Goal: Task Accomplishment & Management: Manage account settings

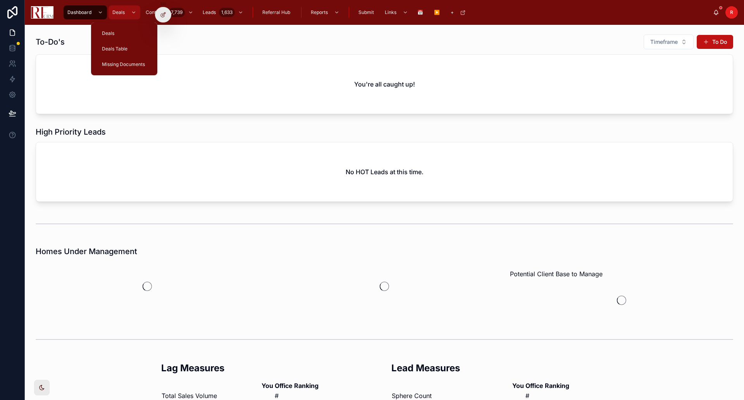
click at [123, 12] on span "Deals" at bounding box center [118, 12] width 12 height 6
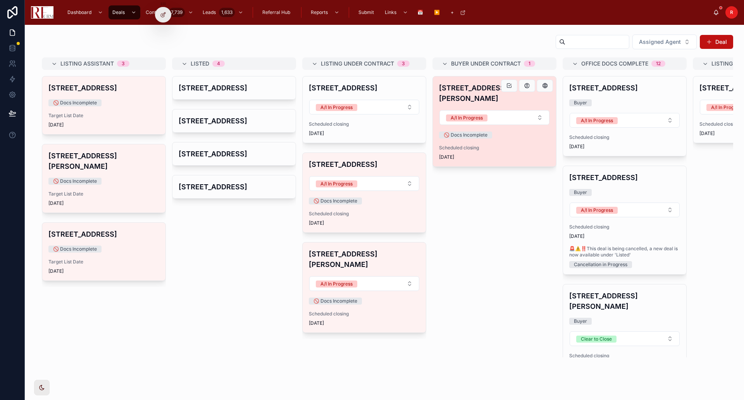
click at [459, 88] on h4 "[STREET_ADDRESS][PERSON_NAME]" at bounding box center [494, 93] width 111 height 21
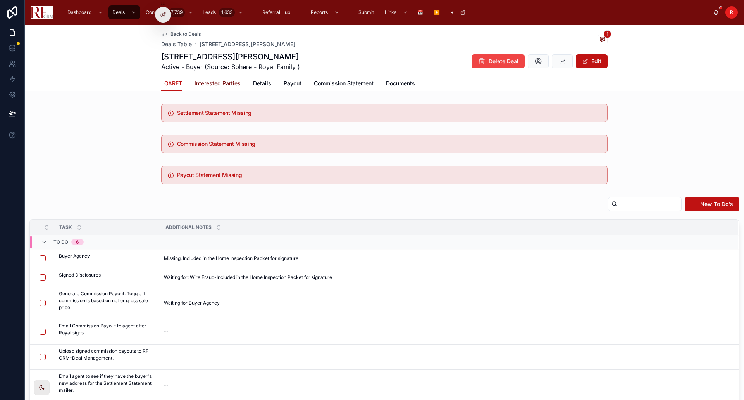
click at [230, 84] on span "Interested Parties" at bounding box center [218, 83] width 46 height 8
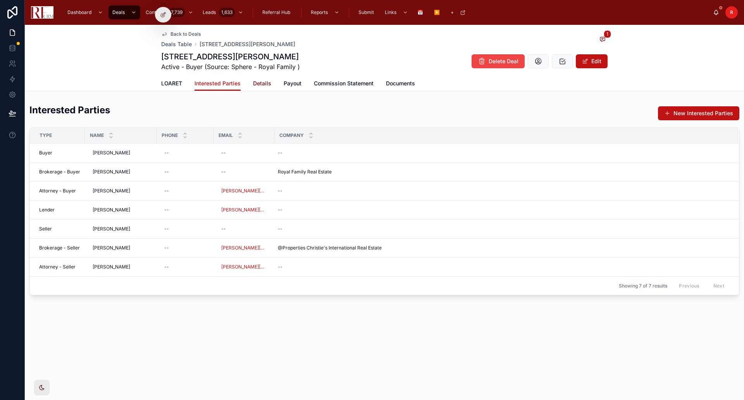
click at [264, 84] on span "Details" at bounding box center [262, 83] width 18 height 8
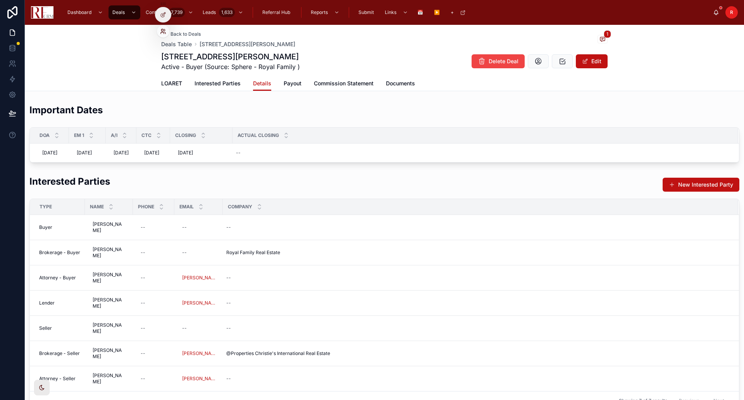
click at [162, 29] on icon at bounding box center [163, 31] width 6 height 6
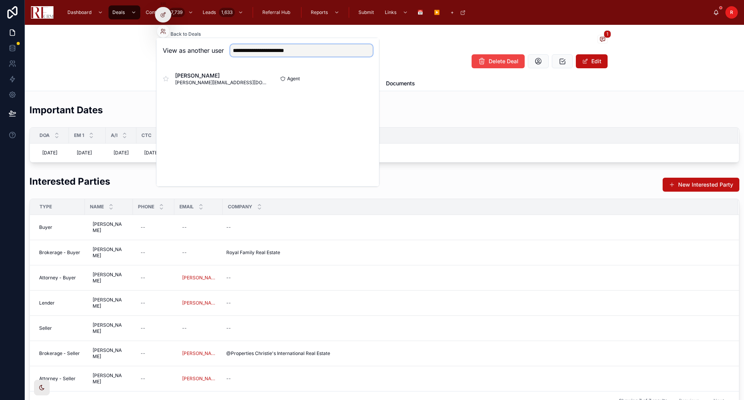
drag, startPoint x: 247, startPoint y: 50, endPoint x: 224, endPoint y: 52, distance: 23.0
click at [224, 52] on div "**********" at bounding box center [268, 50] width 210 height 12
type input "**********"
click at [210, 78] on span "[PERSON_NAME]" at bounding box center [214, 76] width 79 height 8
click at [364, 79] on button "Select" at bounding box center [363, 78] width 20 height 11
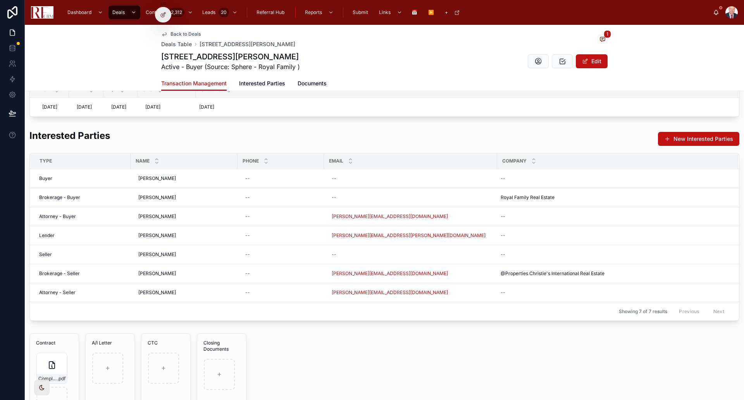
scroll to position [388, 0]
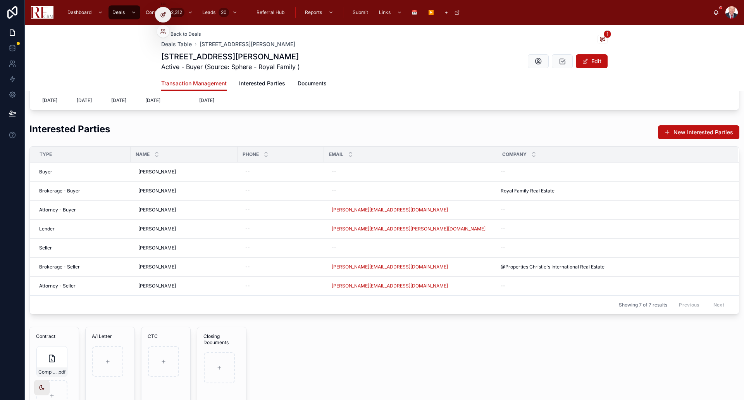
click at [163, 16] on icon at bounding box center [163, 15] width 6 height 6
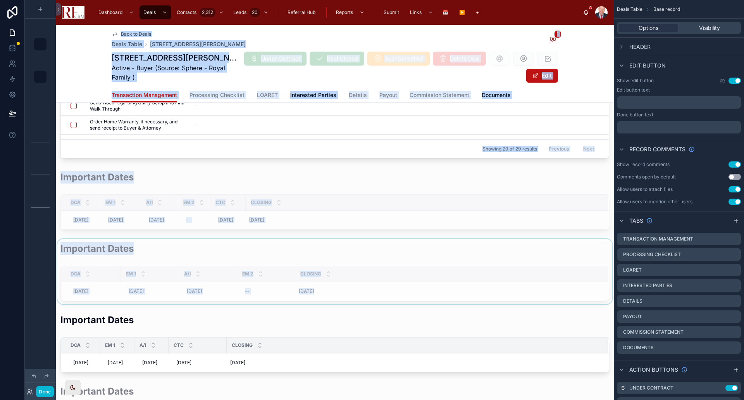
click at [409, 245] on div at bounding box center [335, 271] width 558 height 65
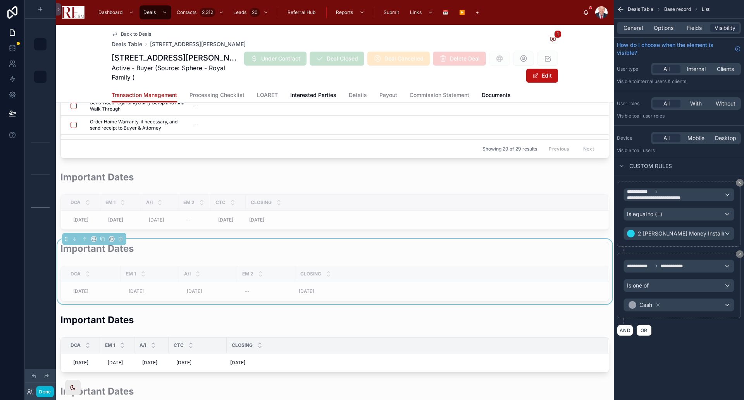
click at [388, 175] on div at bounding box center [335, 200] width 558 height 65
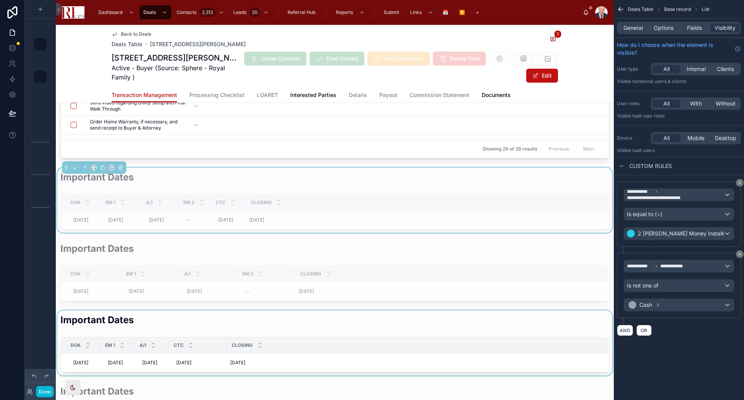
click at [166, 328] on div at bounding box center [335, 342] width 558 height 65
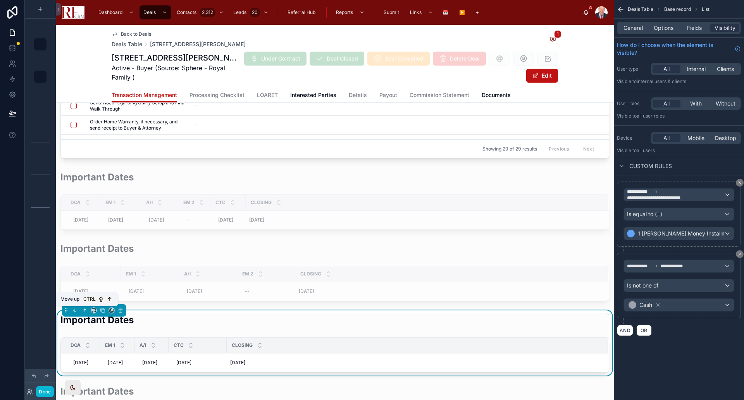
click at [83, 309] on icon at bounding box center [84, 309] width 5 height 5
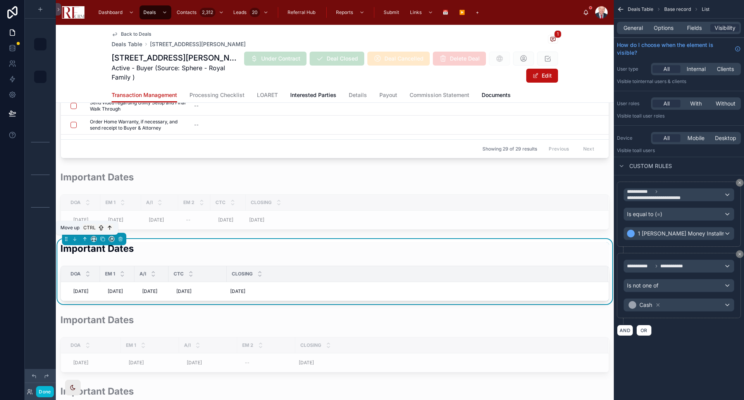
click at [85, 238] on icon at bounding box center [85, 238] width 2 height 2
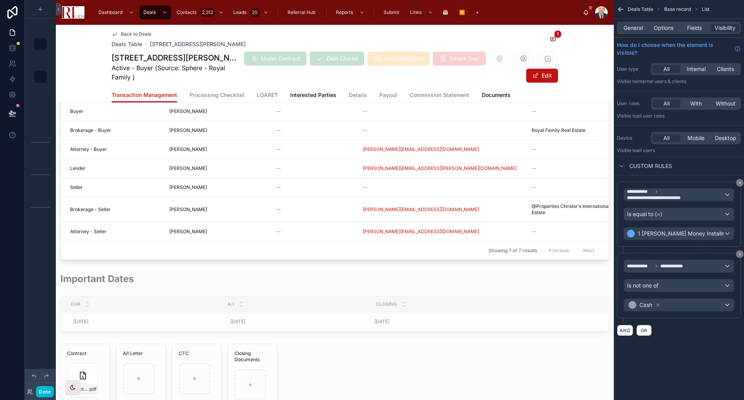
scroll to position [892, 0]
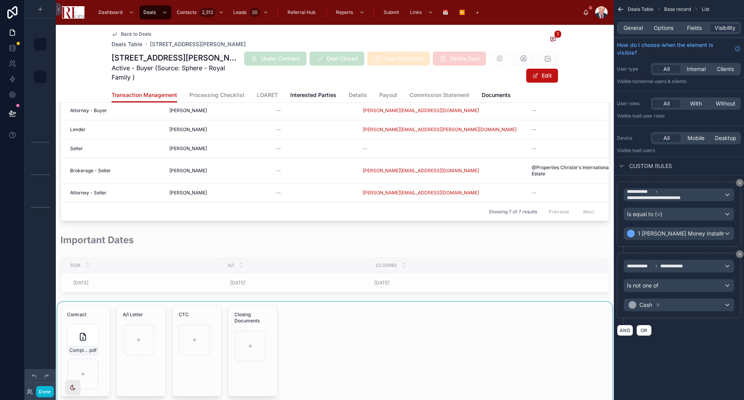
click at [180, 310] on div at bounding box center [335, 353] width 558 height 102
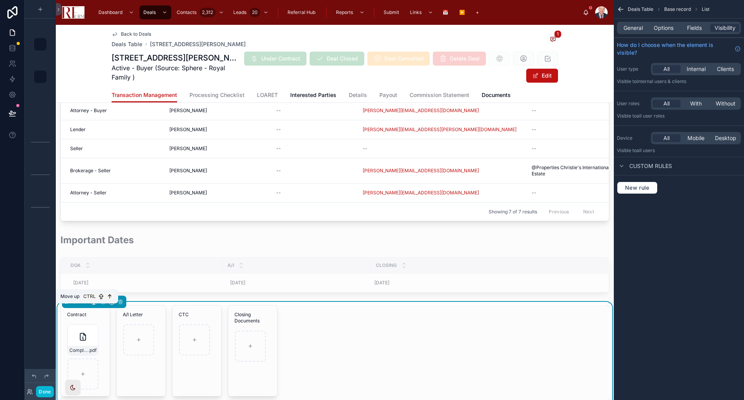
click at [86, 304] on icon at bounding box center [84, 301] width 5 height 5
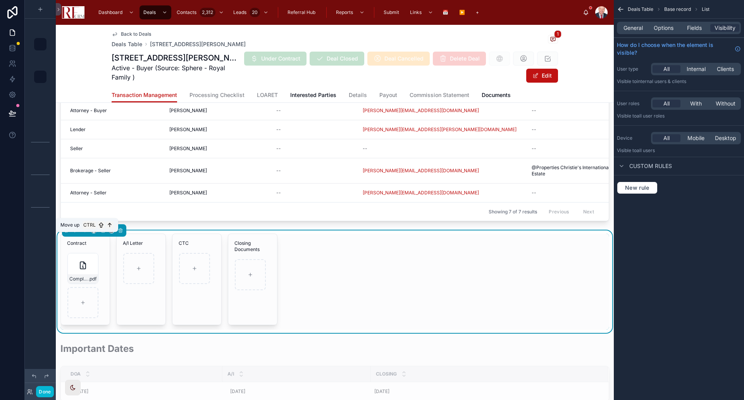
click at [86, 233] on icon at bounding box center [84, 230] width 5 height 5
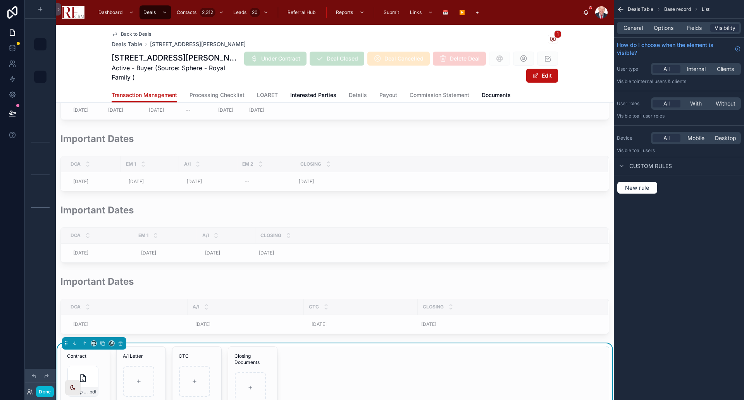
scroll to position [582, 0]
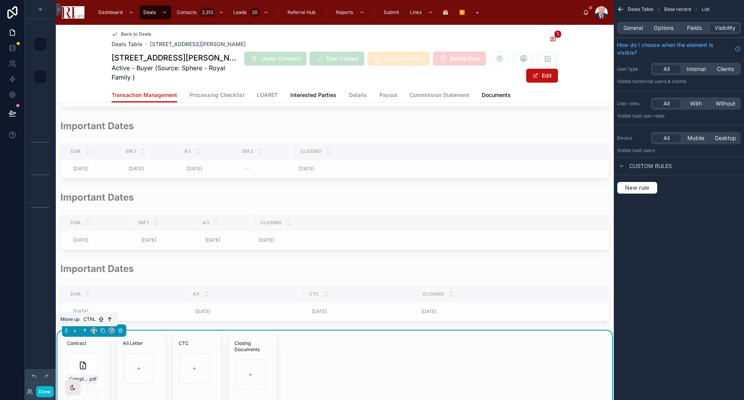
click at [85, 330] on icon at bounding box center [85, 330] width 0 height 3
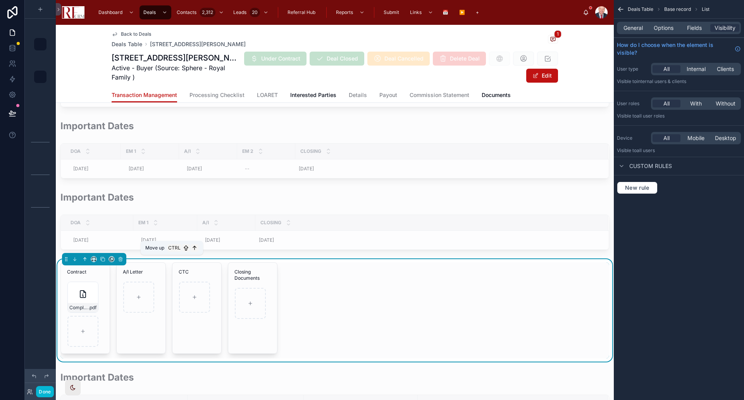
click at [84, 257] on icon at bounding box center [84, 258] width 5 height 5
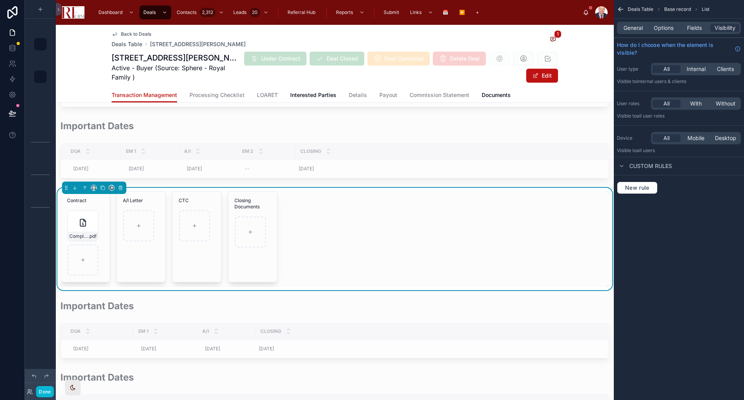
scroll to position [504, 0]
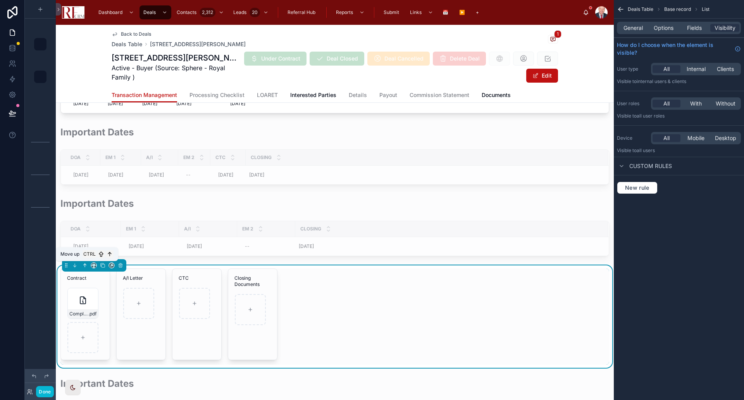
click at [83, 265] on icon at bounding box center [84, 265] width 5 height 5
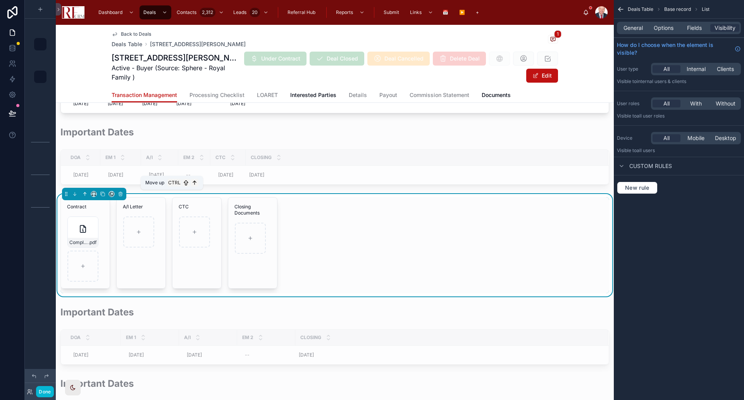
click at [85, 191] on icon at bounding box center [84, 193] width 5 height 5
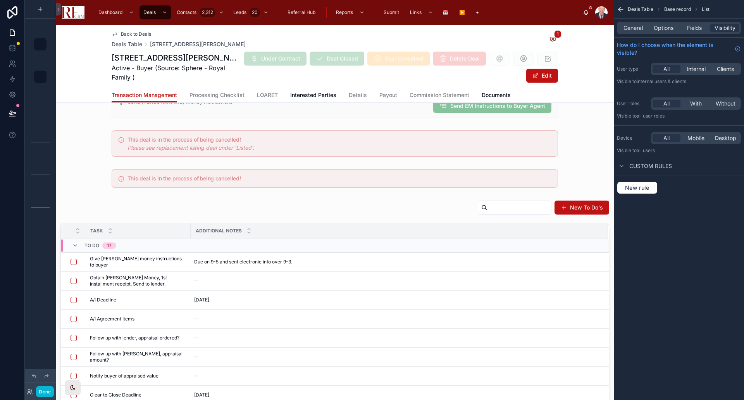
scroll to position [0, 0]
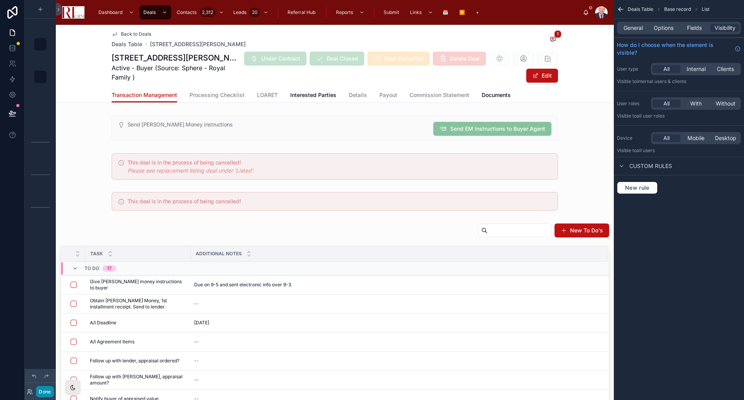
click at [41, 389] on button "Done" at bounding box center [44, 391] width 17 height 11
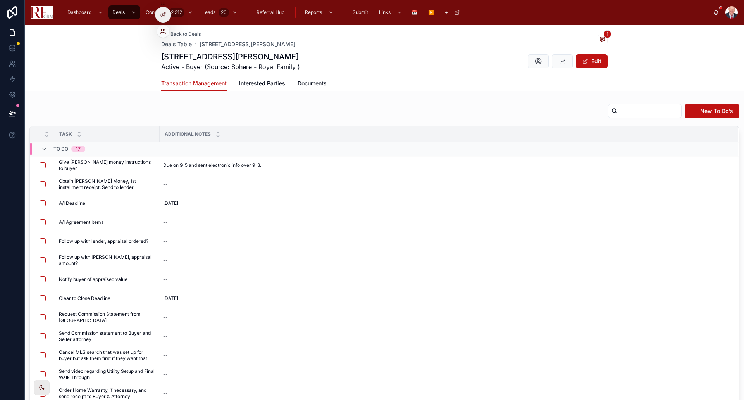
click at [165, 32] on icon at bounding box center [165, 33] width 1 height 2
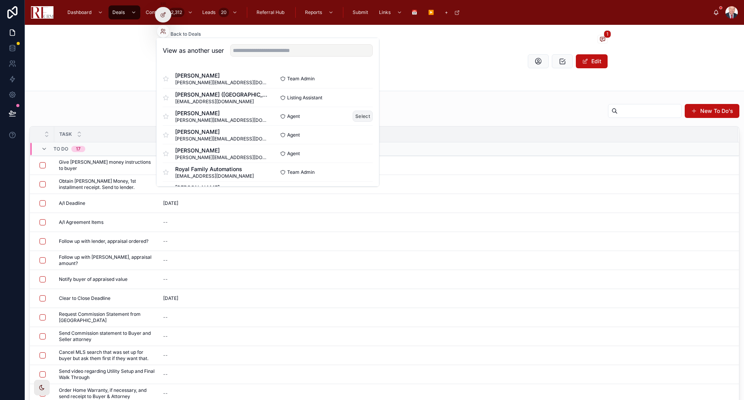
click at [353, 117] on button "Select" at bounding box center [363, 116] width 20 height 11
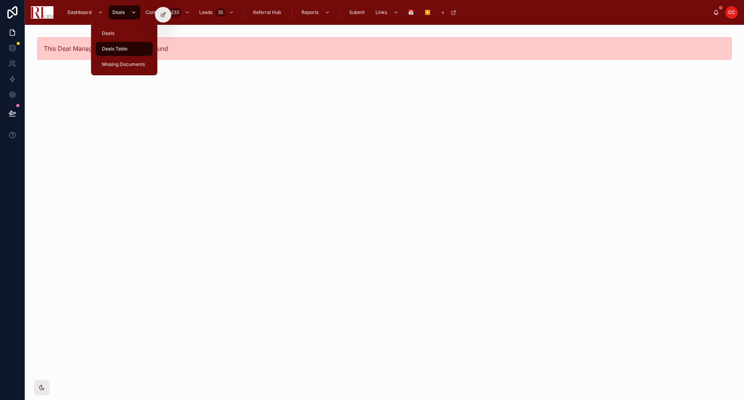
click at [121, 10] on span "Deals" at bounding box center [118, 12] width 12 height 6
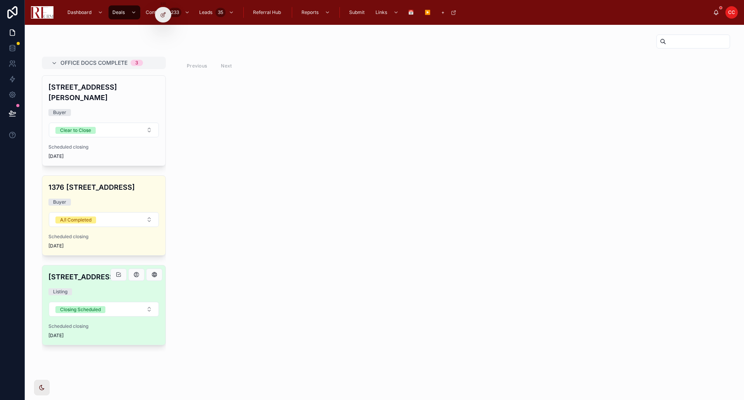
click at [95, 275] on div "120 South Staffire Drive Listing Closing Scheduled Scheduled closing 9/15/2025" at bounding box center [103, 304] width 123 height 79
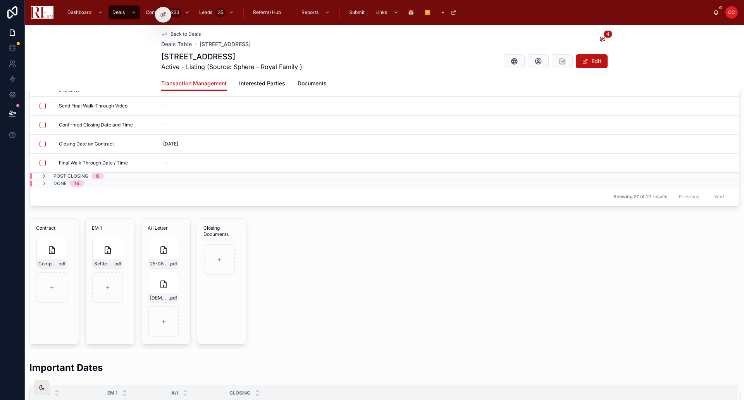
scroll to position [78, 0]
click at [163, 15] on icon at bounding box center [163, 15] width 6 height 6
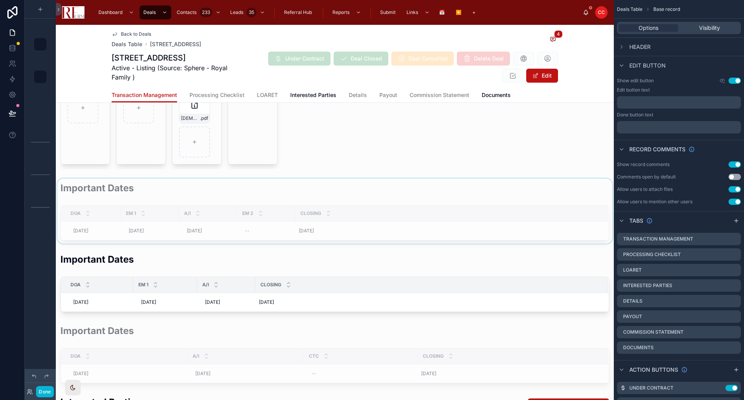
scroll to position [543, 0]
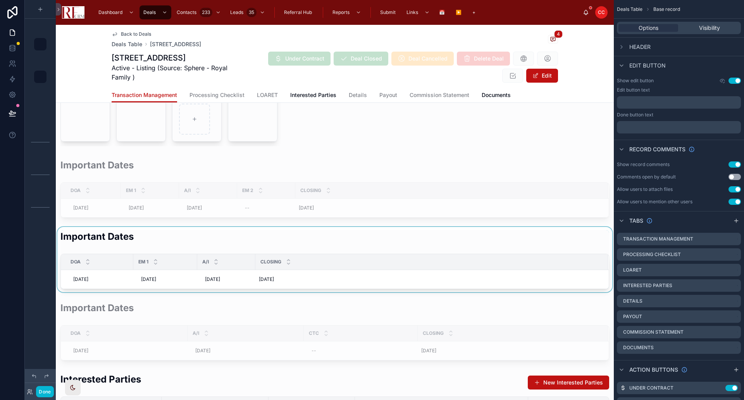
click at [148, 235] on div at bounding box center [335, 259] width 558 height 65
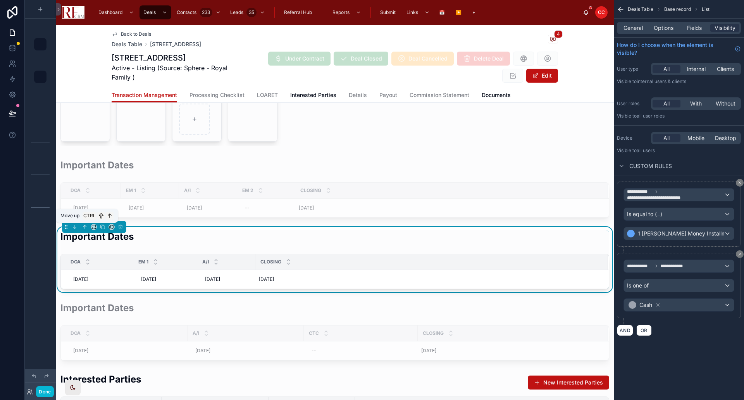
click at [84, 228] on icon at bounding box center [84, 226] width 5 height 5
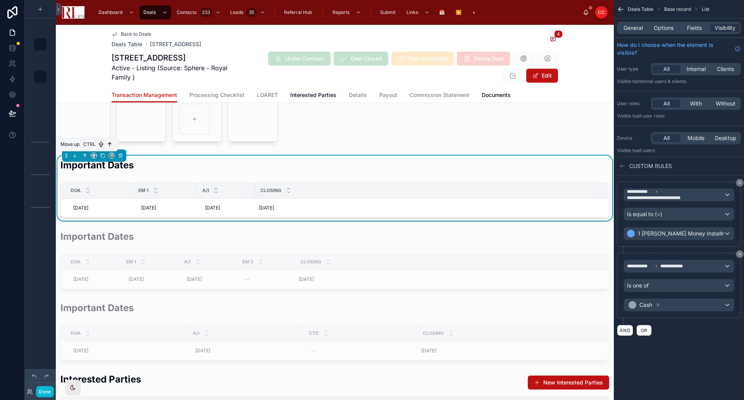
click at [85, 154] on icon at bounding box center [84, 155] width 5 height 5
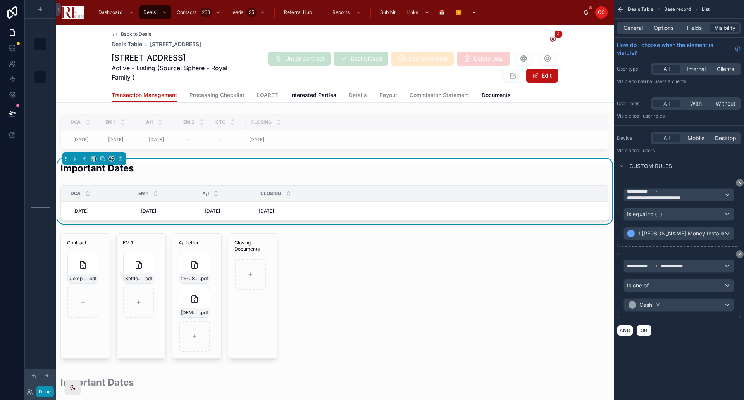
scroll to position [377, 0]
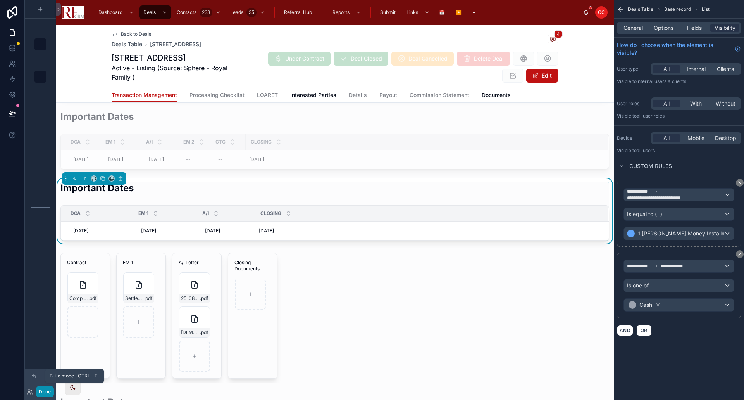
click at [45, 391] on button "Done" at bounding box center [44, 391] width 17 height 11
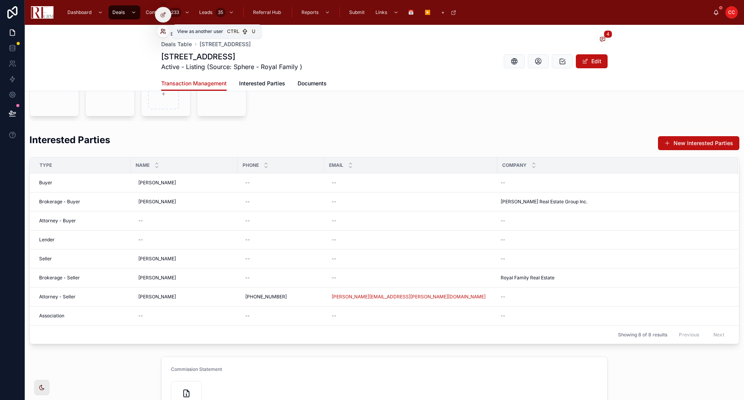
click at [164, 33] on icon at bounding box center [162, 33] width 3 height 2
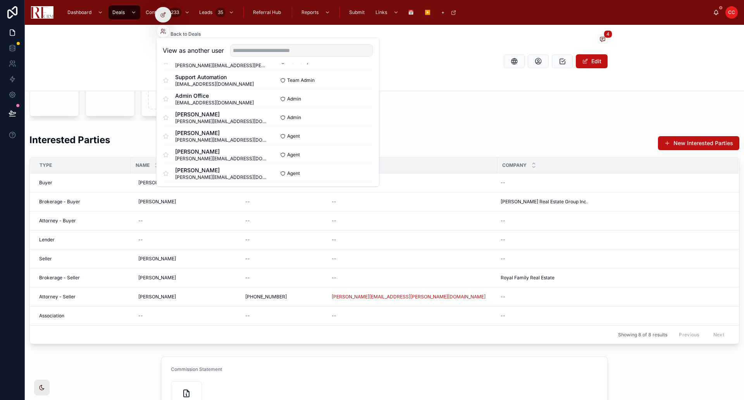
scroll to position [194, 0]
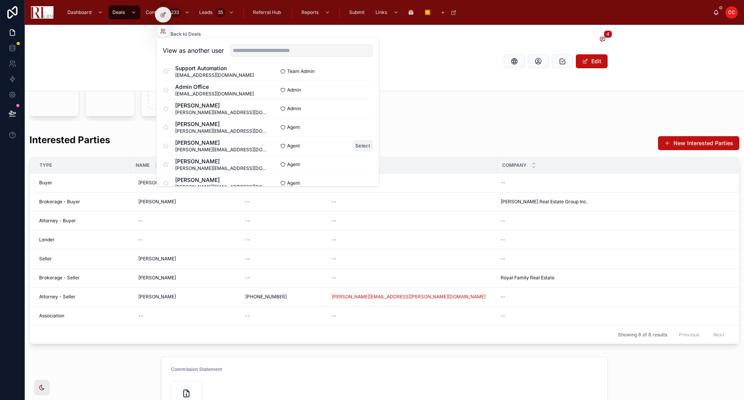
click at [354, 145] on button "Select" at bounding box center [363, 145] width 20 height 11
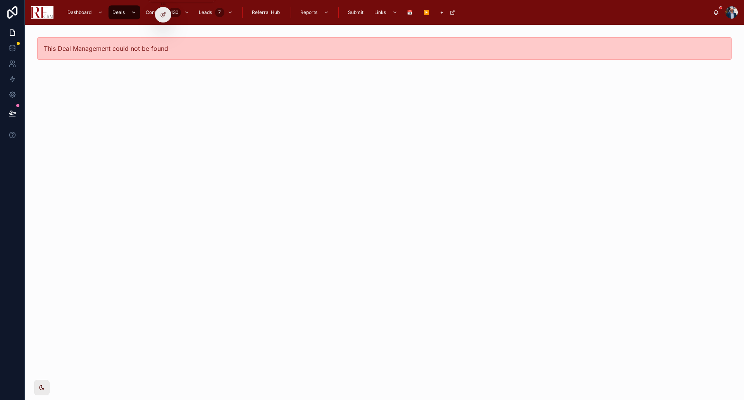
click at [122, 13] on span "Deals" at bounding box center [118, 12] width 12 height 6
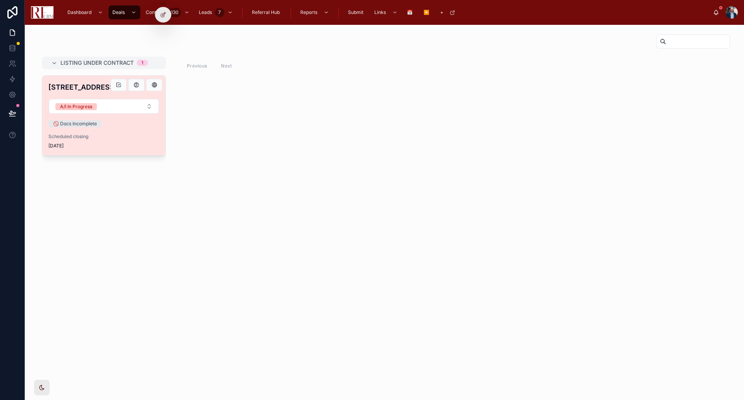
click at [90, 84] on h4 "1104 Yorkshire Court" at bounding box center [103, 87] width 111 height 10
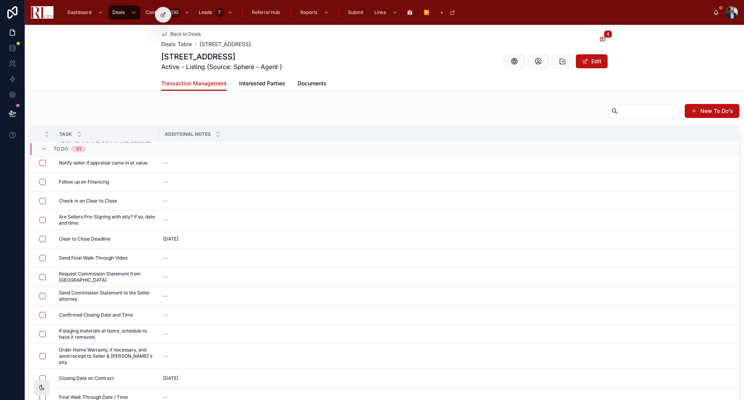
scroll to position [323, 0]
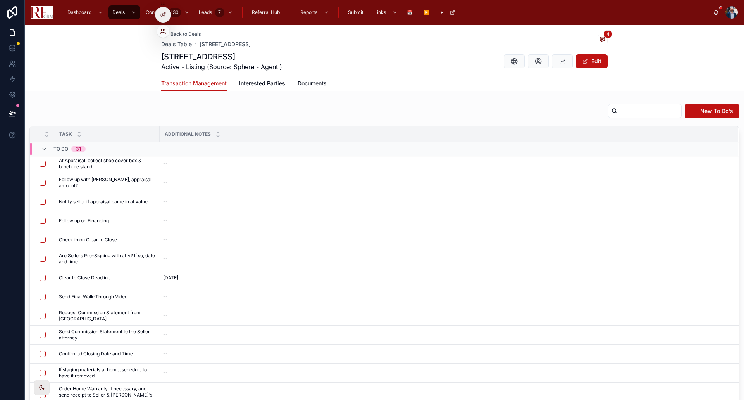
click at [163, 32] on icon at bounding box center [162, 33] width 3 height 2
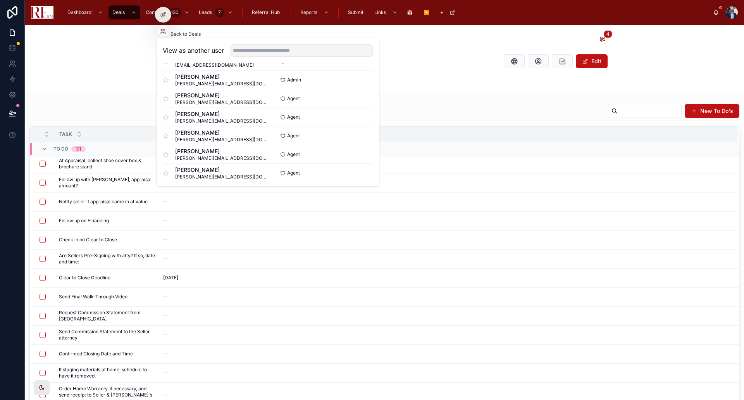
scroll to position [243, 0]
click at [356, 174] on button "Select" at bounding box center [363, 170] width 20 height 11
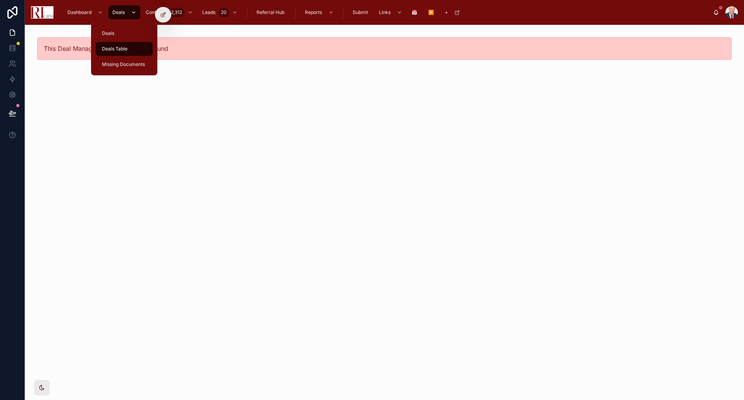
click at [117, 10] on span "Deals" at bounding box center [118, 12] width 12 height 6
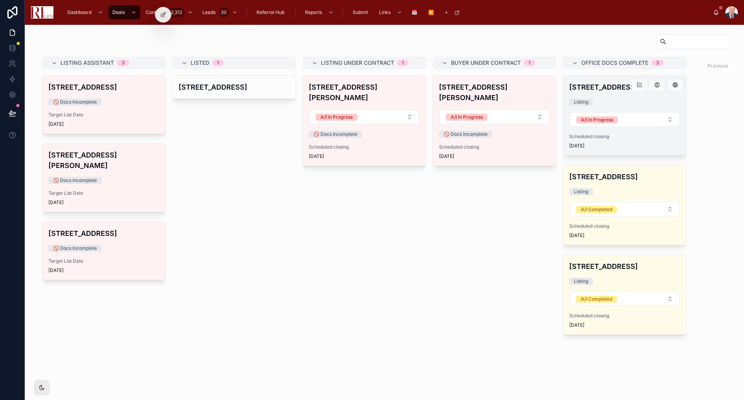
click at [606, 96] on div "7784 Huntington Circle South Listing A/I In Progress Scheduled closing 9/30/2025" at bounding box center [624, 115] width 123 height 79
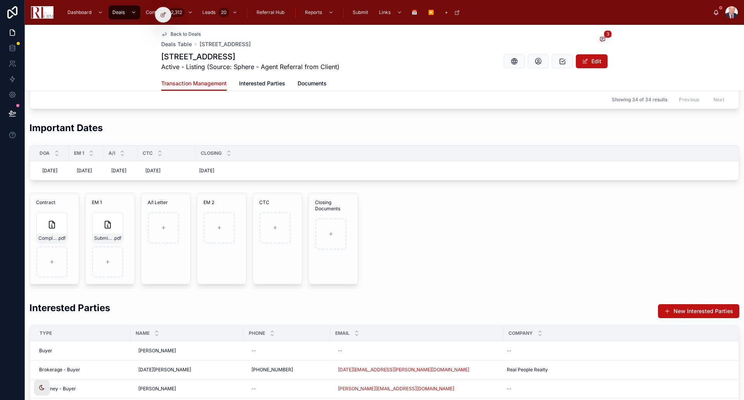
scroll to position [310, 0]
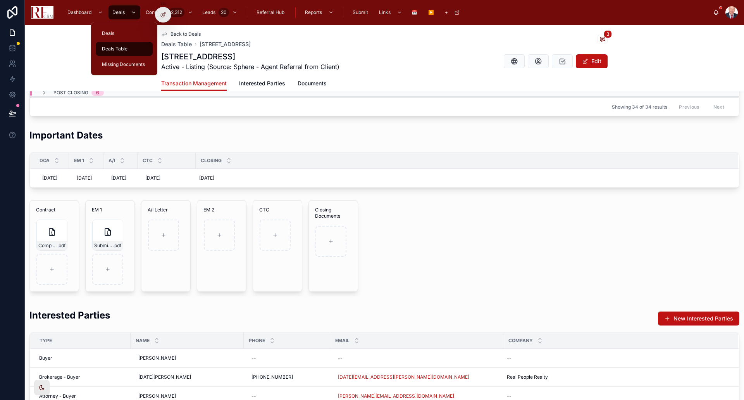
click at [116, 13] on span "Deals" at bounding box center [118, 12] width 12 height 6
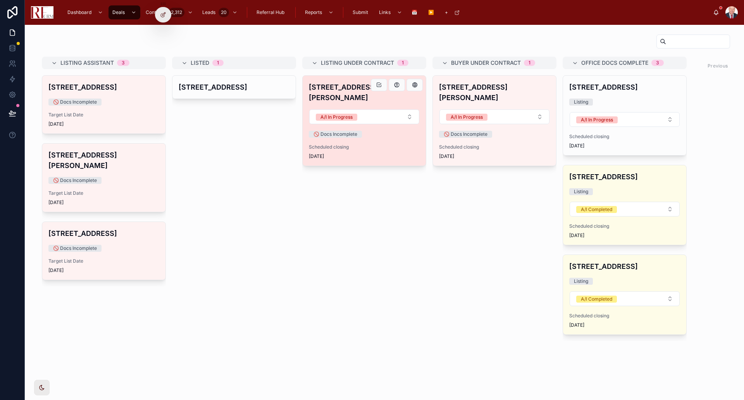
click at [342, 87] on h4 "[STREET_ADDRESS][PERSON_NAME]" at bounding box center [364, 92] width 111 height 21
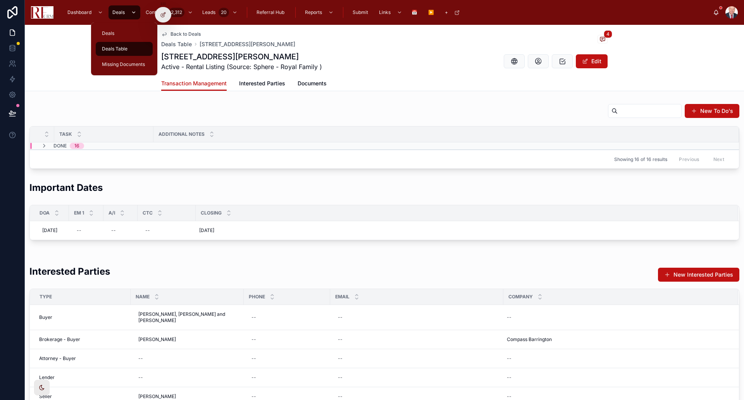
click at [117, 11] on span "Deals" at bounding box center [118, 12] width 12 height 6
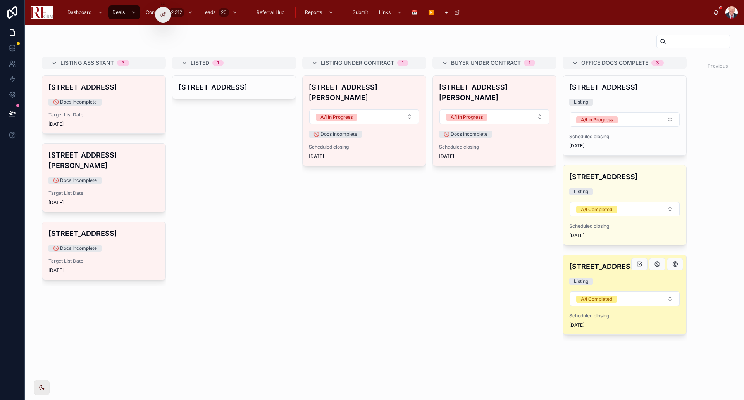
click at [601, 263] on h4 "[STREET_ADDRESS]" at bounding box center [625, 266] width 111 height 10
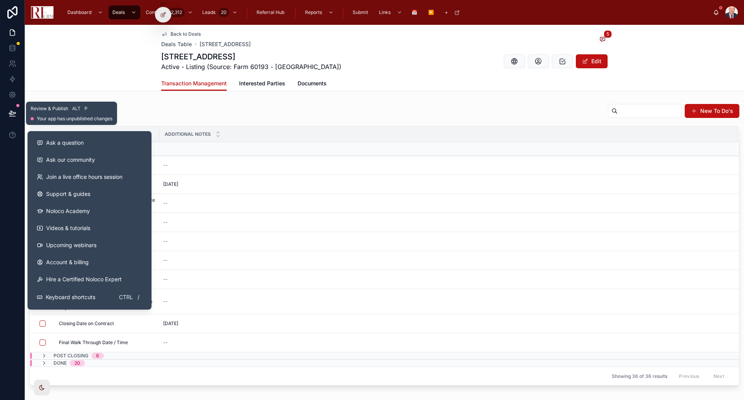
click at [7, 112] on button at bounding box center [12, 113] width 17 height 22
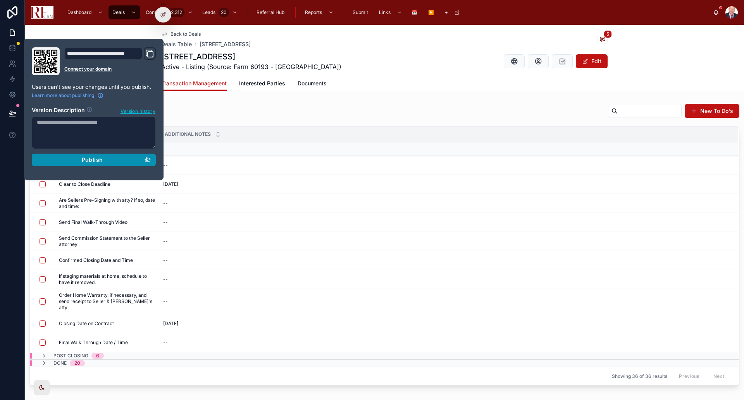
click at [119, 159] on div "Publish" at bounding box center [94, 159] width 114 height 7
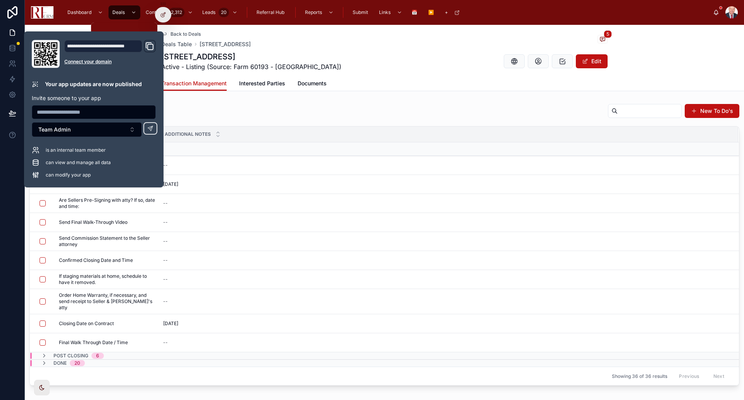
drag, startPoint x: 114, startPoint y: 12, endPoint x: 149, endPoint y: 67, distance: 65.6
click at [114, 12] on span "Deals" at bounding box center [118, 12] width 12 height 6
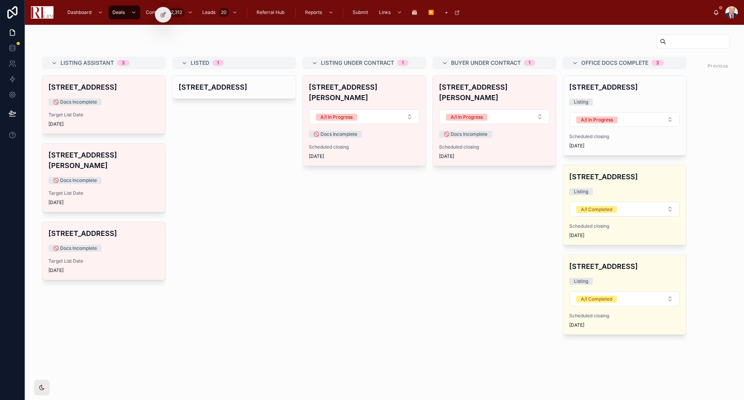
click at [731, 13] on div at bounding box center [732, 12] width 12 height 12
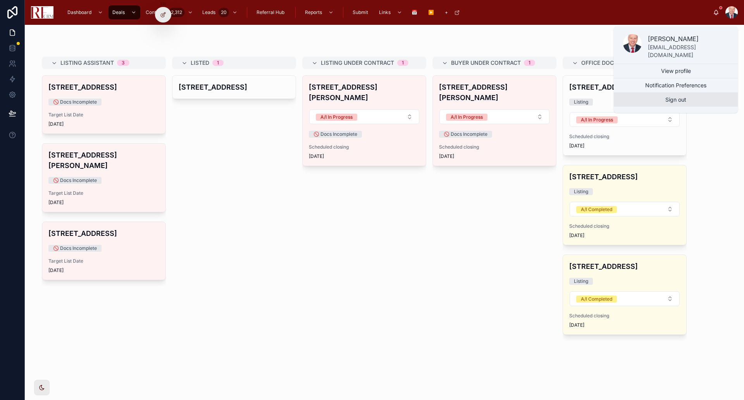
click at [699, 96] on button "Sign out" at bounding box center [676, 100] width 124 height 14
